Goal: Information Seeking & Learning: Learn about a topic

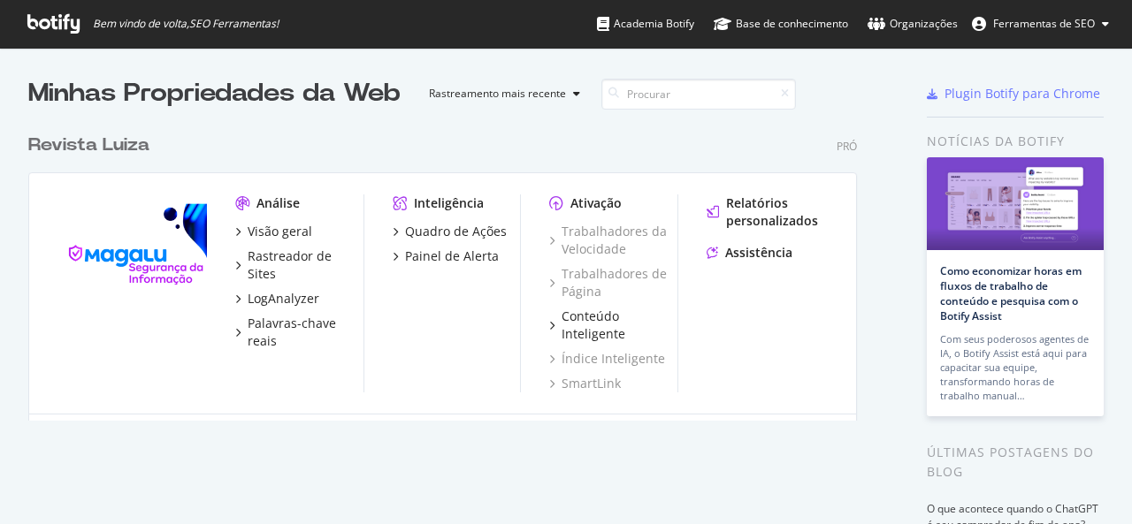
scroll to position [511, 1105]
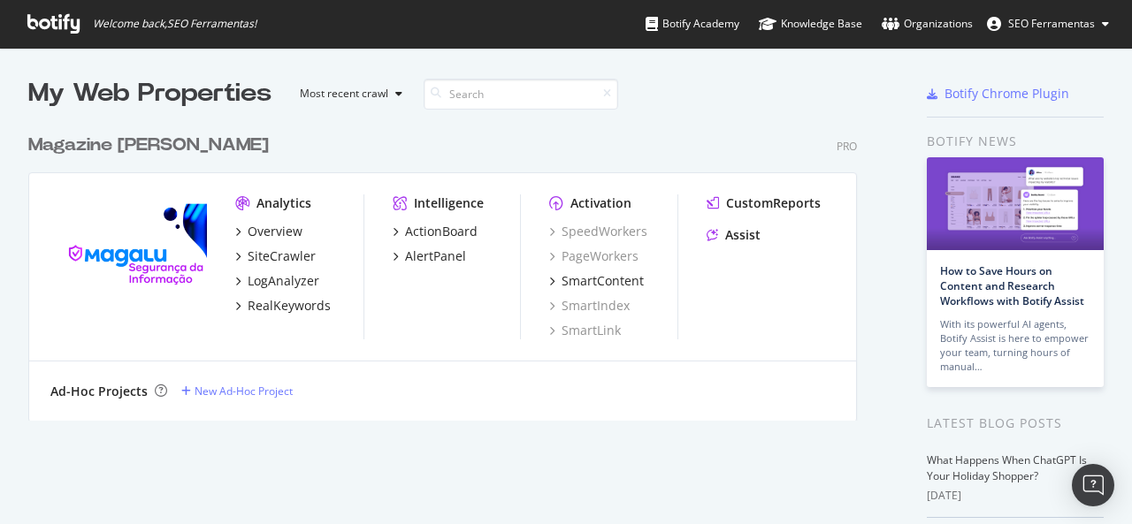
click at [460, 146] on div "Magazine [PERSON_NAME]" at bounding box center [442, 146] width 829 height 26
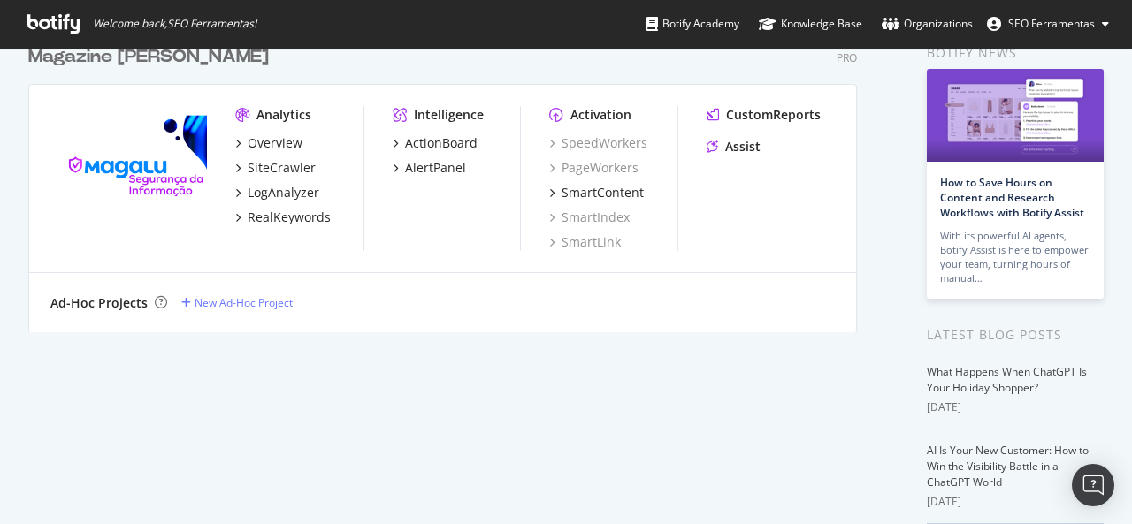
scroll to position [89, 0]
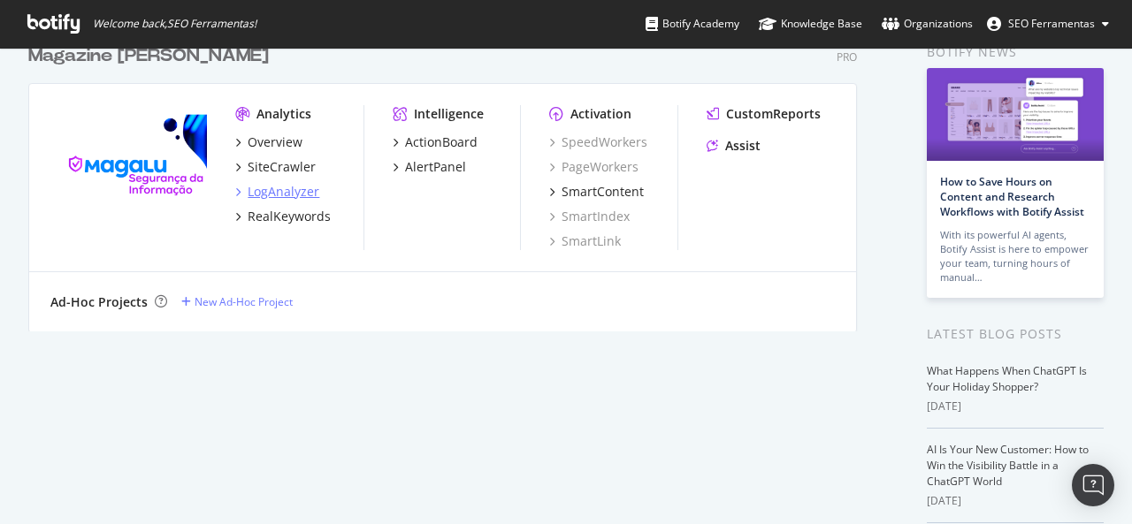
click at [283, 194] on div "LogAnalyzer" at bounding box center [284, 192] width 72 height 18
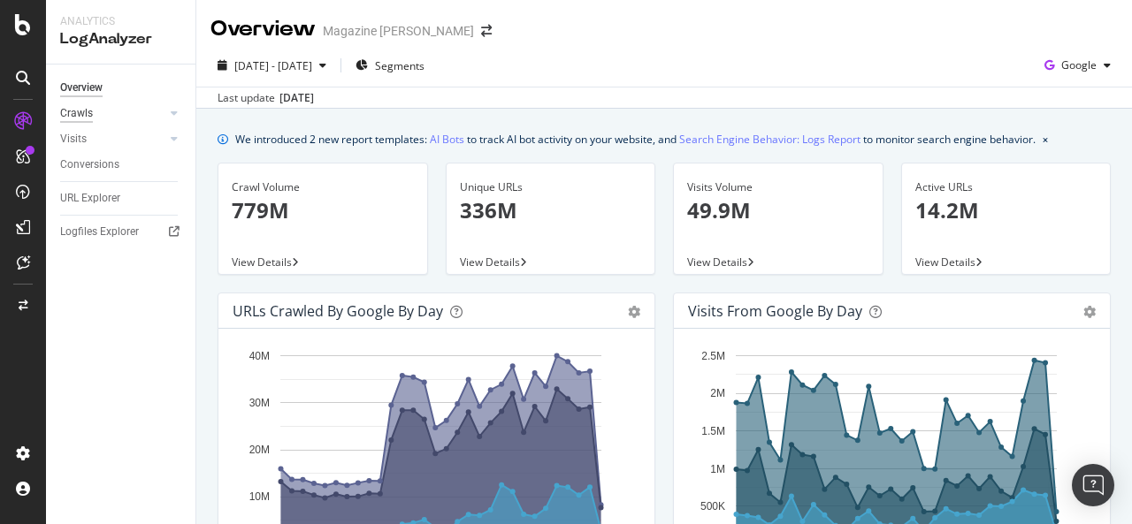
click at [87, 108] on div "Crawls" at bounding box center [76, 113] width 33 height 19
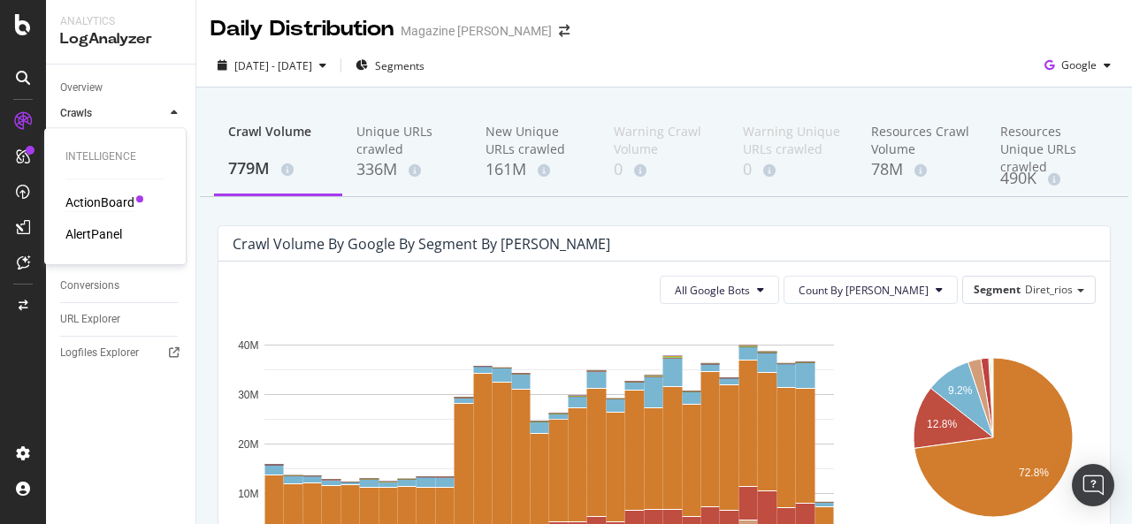
click at [81, 199] on div "ActionBoard" at bounding box center [99, 203] width 69 height 18
